Goal: Register for event/course

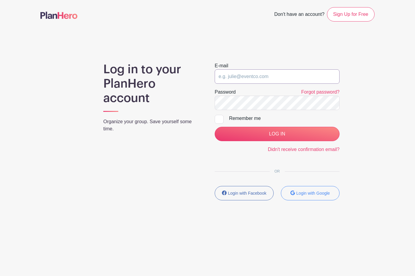
click at [234, 78] on input "email" at bounding box center [277, 76] width 125 height 14
type input "[EMAIL_ADDRESS][US_STATE][DOMAIN_NAME]"
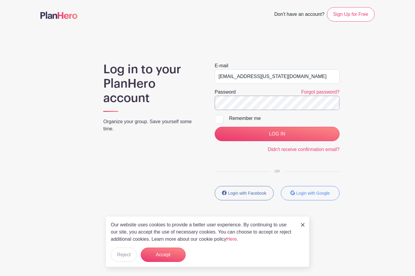
click at [215, 127] on input "LOG IN" at bounding box center [277, 134] width 125 height 14
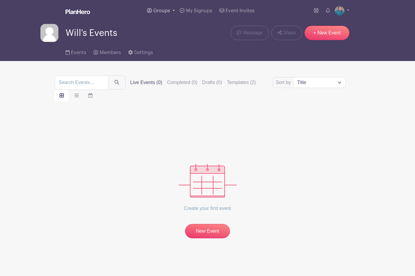
click at [161, 12] on span "Groups" at bounding box center [161, 10] width 17 height 5
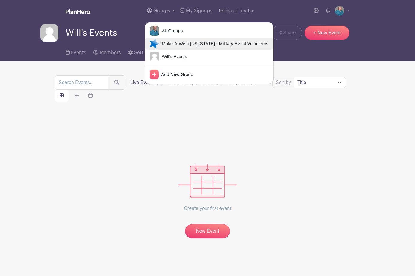
click at [160, 44] on span "Make-A-Wish Hawaii - Military Event Volunteers" at bounding box center [213, 43] width 109 height 7
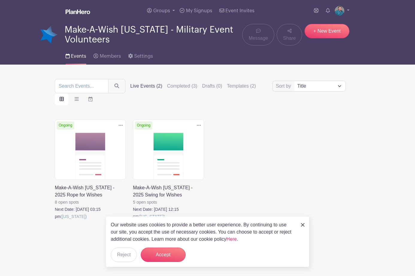
click at [133, 220] on link at bounding box center [133, 220] width 0 height 0
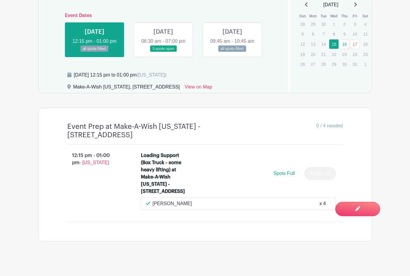
scroll to position [299, 0]
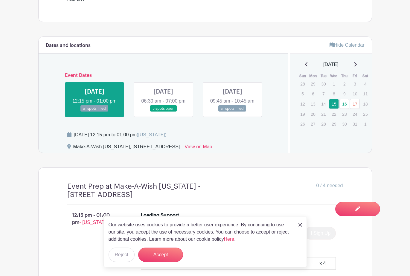
click at [163, 112] on link at bounding box center [163, 112] width 0 height 0
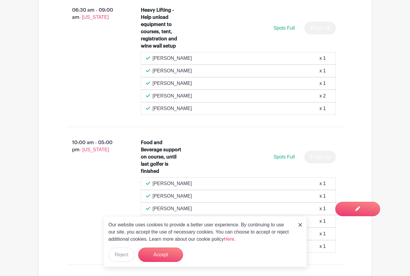
scroll to position [539, 0]
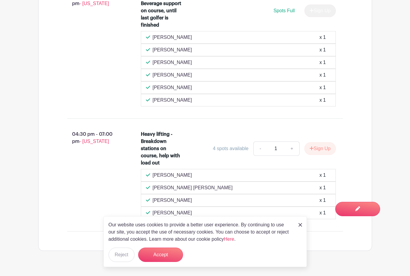
scroll to position [672, 0]
